Goal: Navigation & Orientation: Find specific page/section

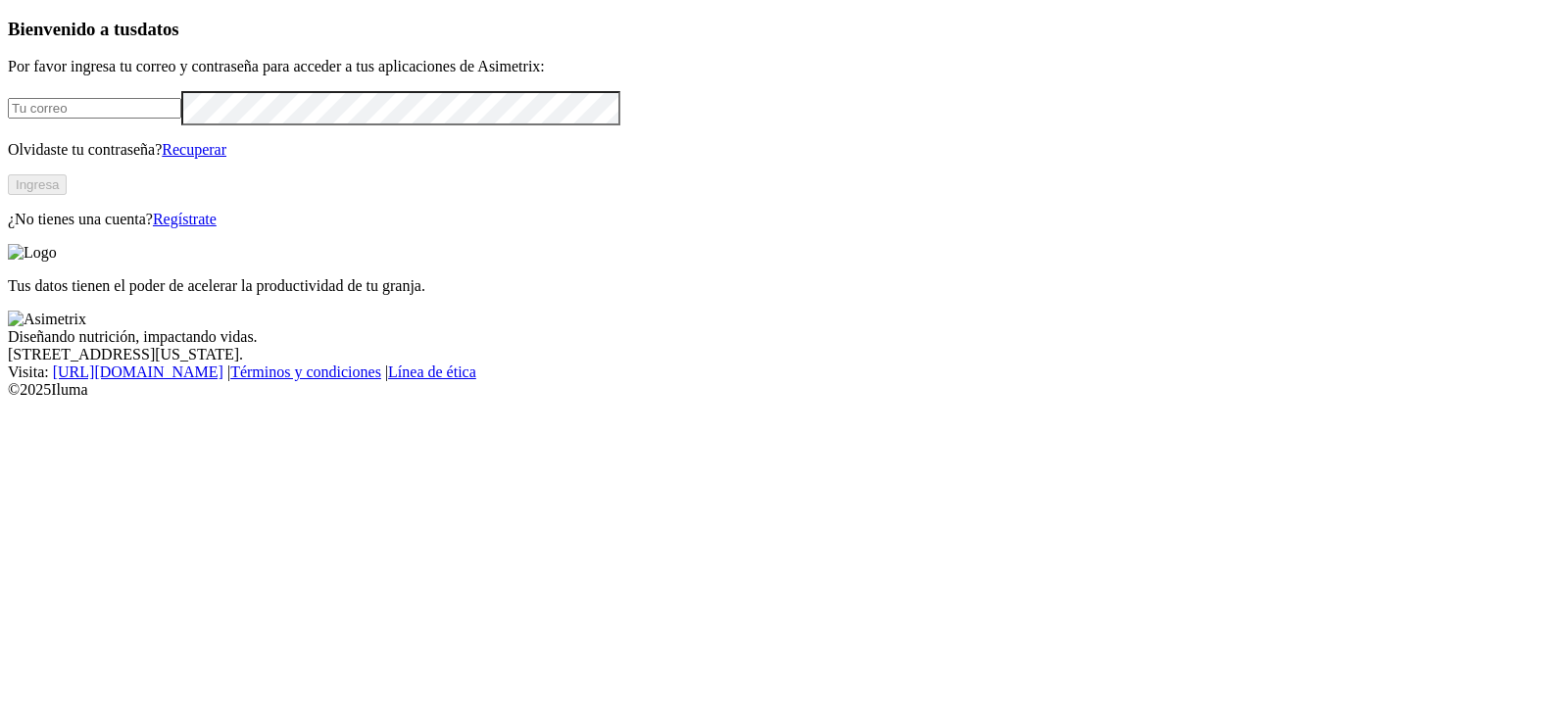
type input "[EMAIL_ADDRESS][DOMAIN_NAME]"
click at [67, 195] on button "Ingresa" at bounding box center [37, 184] width 59 height 21
